Goal: Task Accomplishment & Management: Complete application form

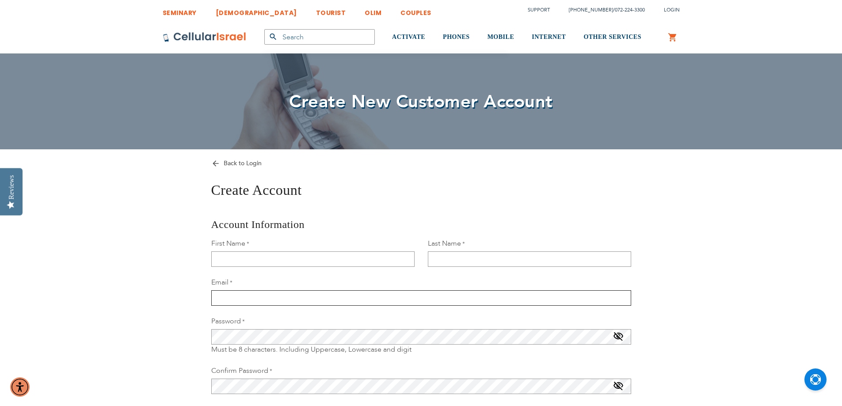
type input "[EMAIL_ADDRESS][PERSON_NAME][DOMAIN_NAME]"
click at [250, 254] on input "First Name" at bounding box center [312, 259] width 203 height 15
type input "[PERSON_NAME]"
click at [436, 259] on input "Last Name" at bounding box center [529, 259] width 203 height 15
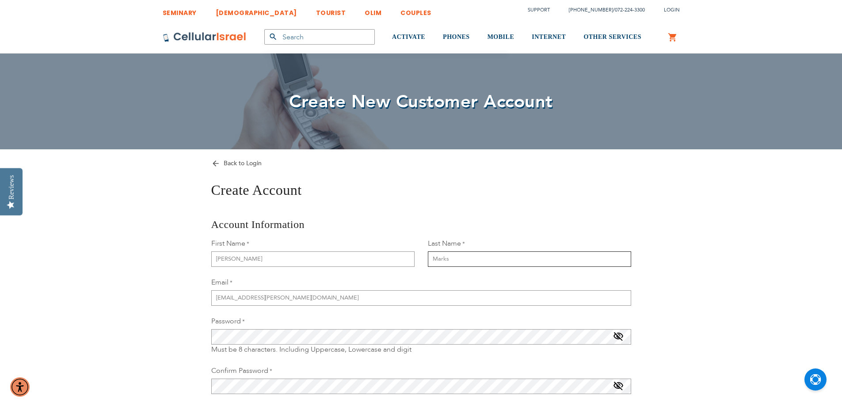
type input "Marks"
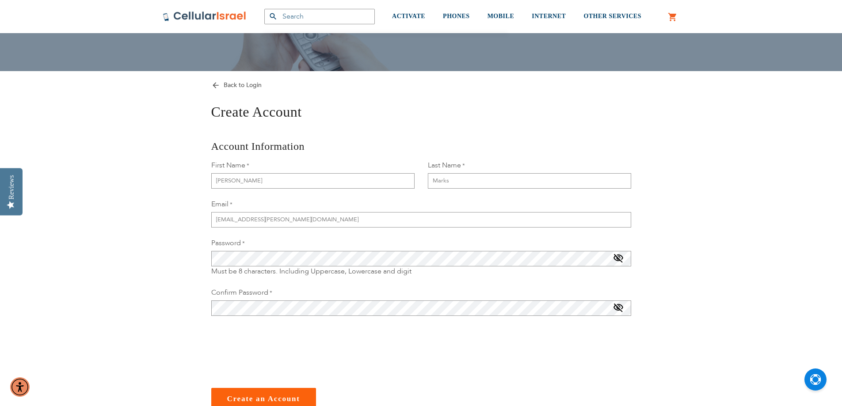
scroll to position [88, 0]
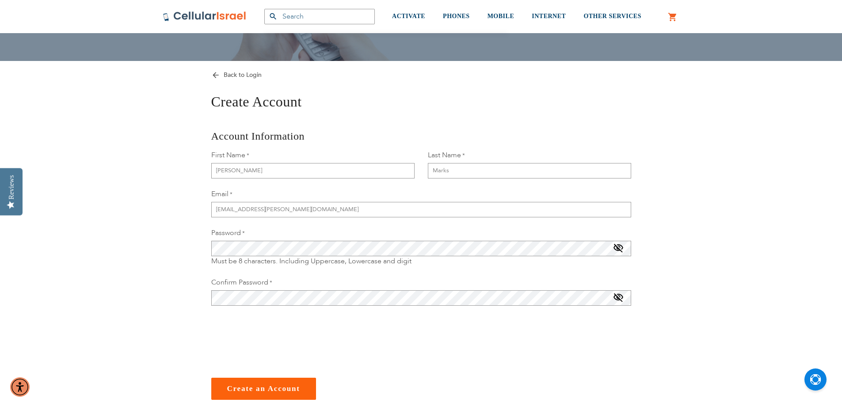
click at [136, 319] on div "SEMINARY YESHIVA TOURIST OLIM COUPLES Support [PHONE_NUMBER] / [PHONE_NUMBER] L…" at bounding box center [421, 366] width 842 height 908
checkbox input "true"
click at [257, 389] on span "Create an Account" at bounding box center [263, 389] width 73 height 8
